Goal: Task Accomplishment & Management: Manage account settings

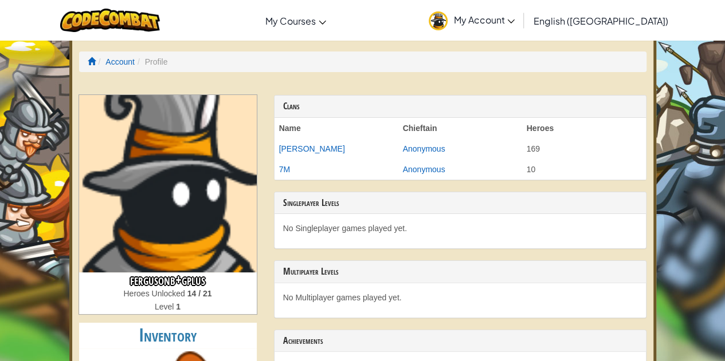
click at [191, 167] on img at bounding box center [168, 184] width 178 height 178
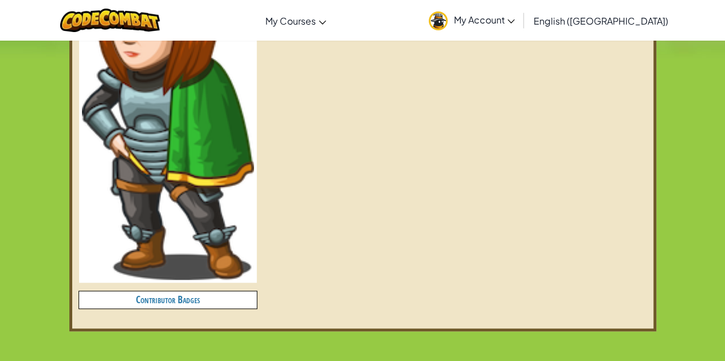
scroll to position [429, 0]
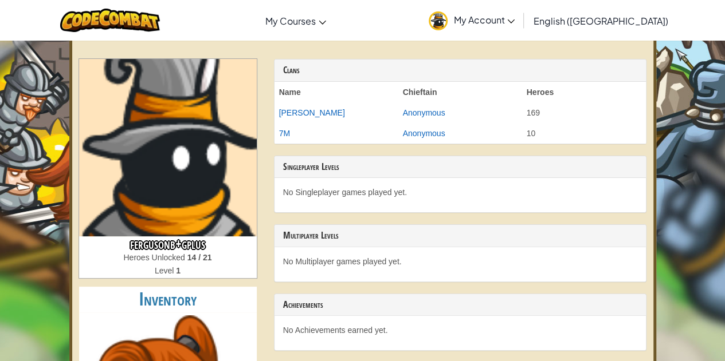
scroll to position [0, 0]
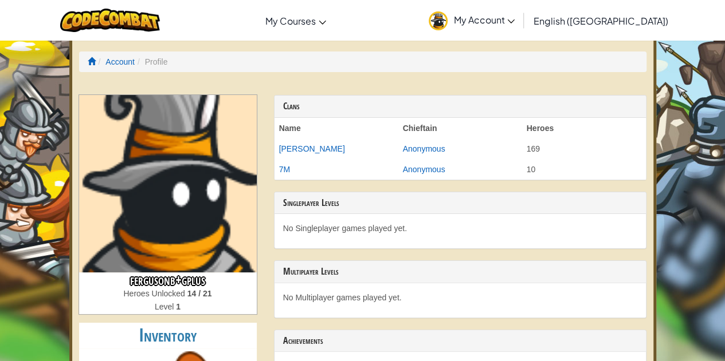
click at [183, 194] on img at bounding box center [168, 184] width 178 height 178
click at [447, 26] on img at bounding box center [437, 20] width 19 height 19
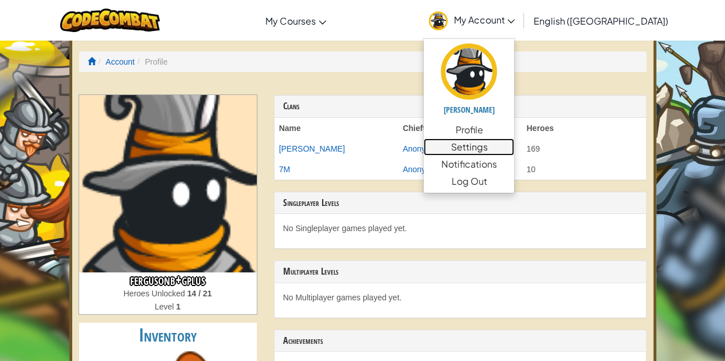
click at [514, 149] on link "Settings" at bounding box center [468, 147] width 91 height 17
